Goal: Manage account settings

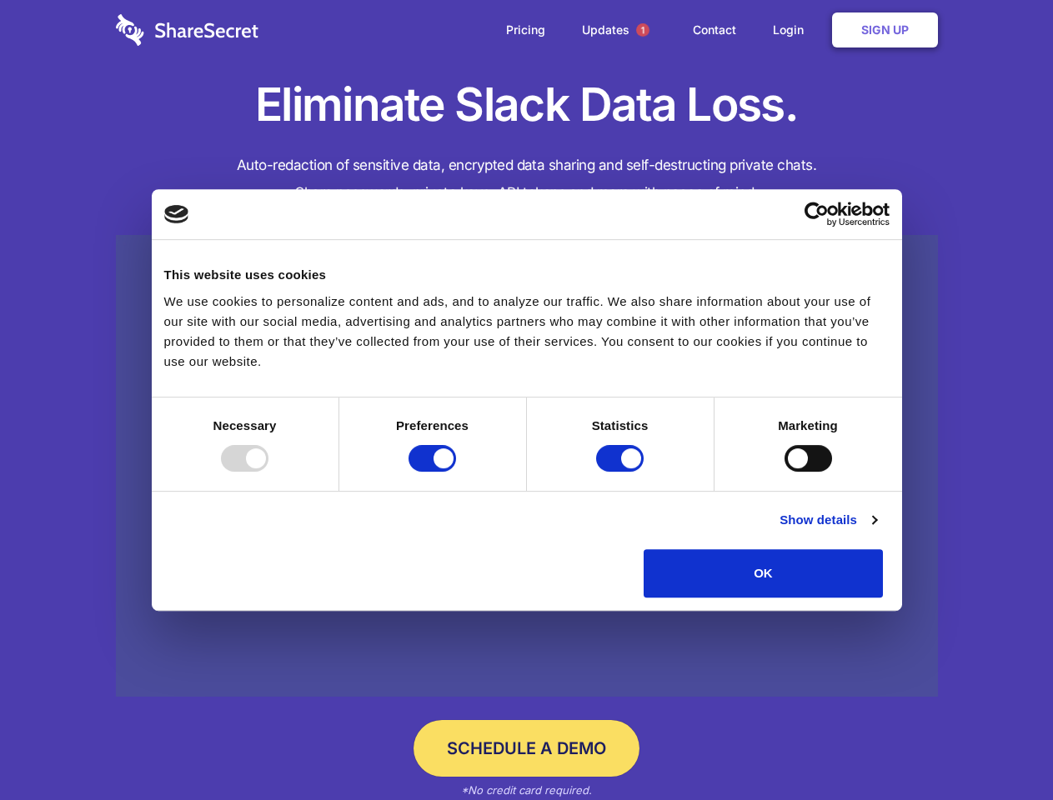
click at [268, 472] on div at bounding box center [245, 458] width 48 height 27
click at [456, 472] on input "Preferences" at bounding box center [433, 458] width 48 height 27
checkbox input "false"
click at [622, 472] on input "Statistics" at bounding box center [620, 458] width 48 height 27
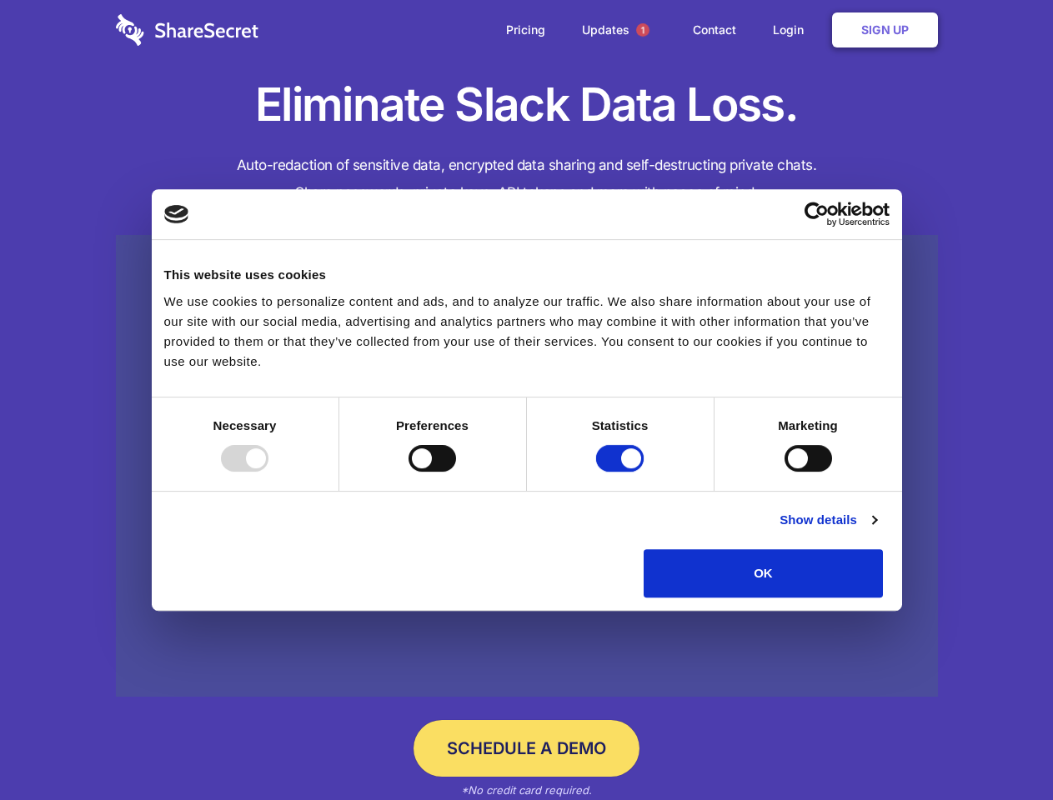
checkbox input "false"
click at [785, 472] on input "Marketing" at bounding box center [809, 458] width 48 height 27
checkbox input "true"
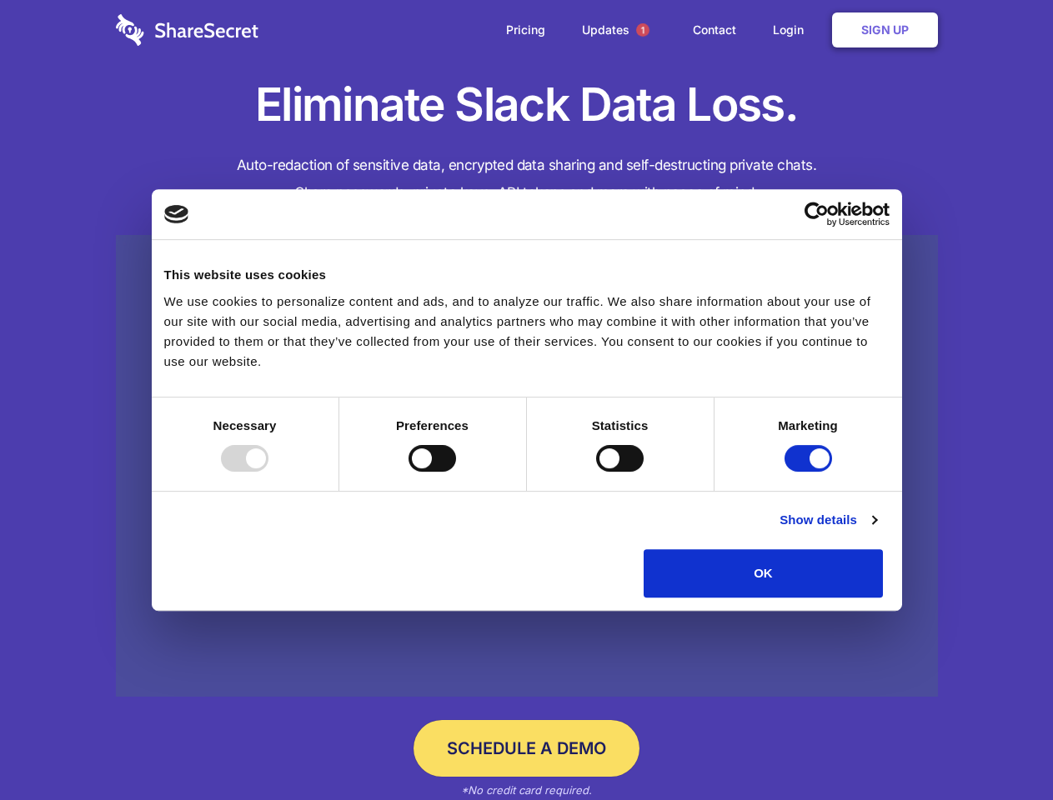
click at [876, 530] on link "Show details" at bounding box center [828, 520] width 97 height 20
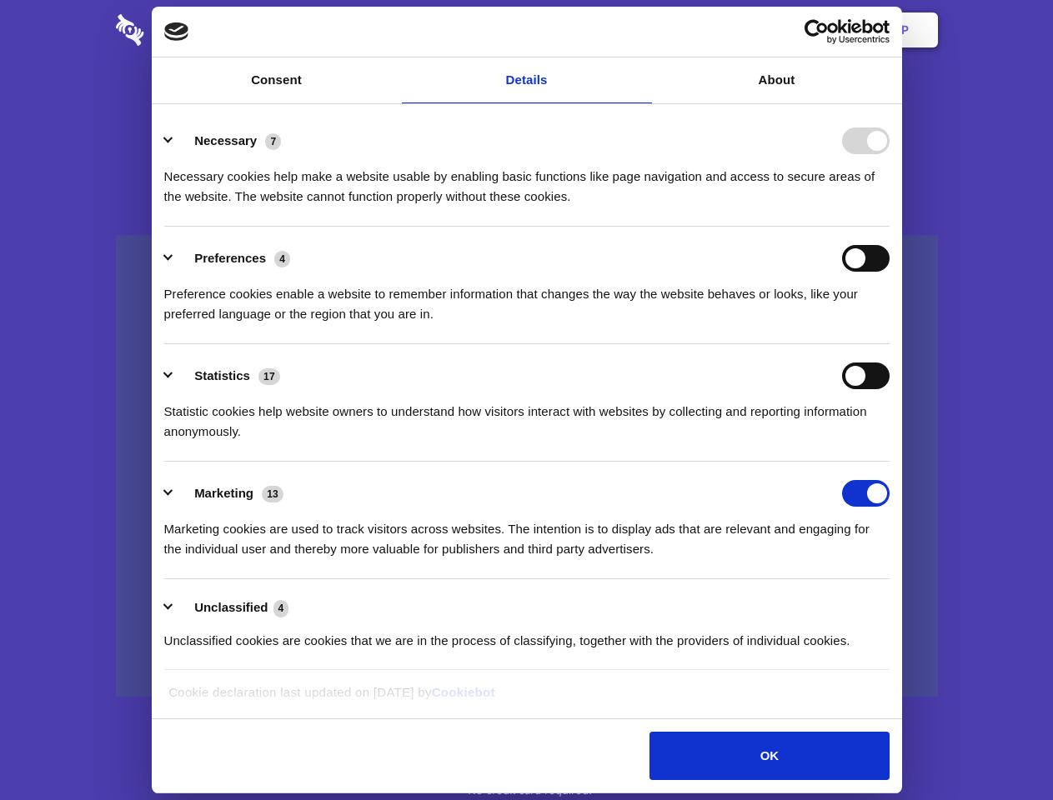
click at [890, 227] on li "Necessary 7 Necessary cookies help make a website usable by enabling basic func…" at bounding box center [526, 168] width 725 height 118
